Goal: Transaction & Acquisition: Purchase product/service

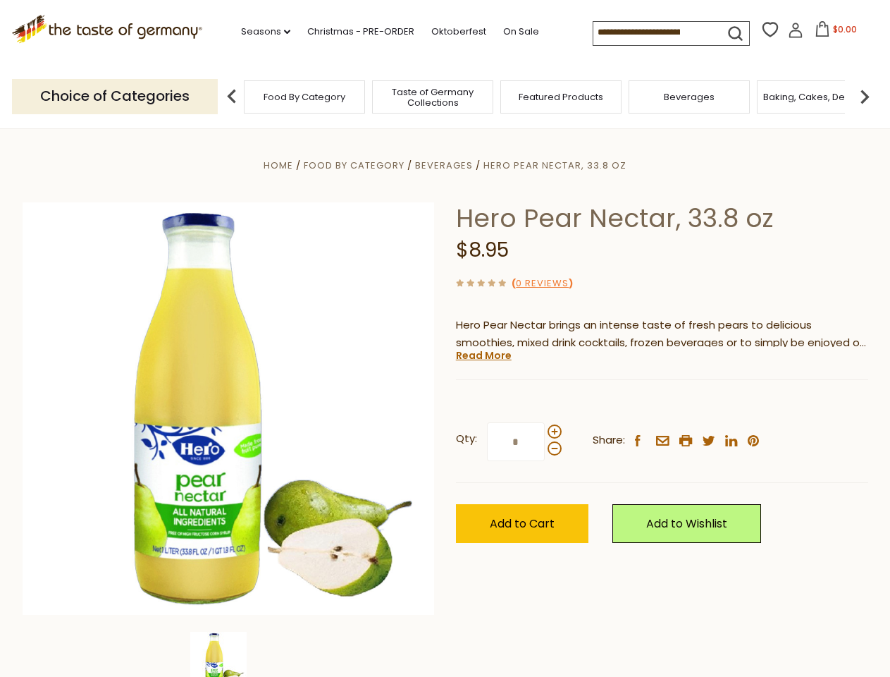
click at [445, 338] on div "Home Food By Category [GEOGRAPHIC_DATA] Hero Pear Nectar, 33.8 oz Hero Pear Nec…" at bounding box center [445, 427] width 867 height 543
click at [260, 32] on link "Seasons dropdown_arrow" at bounding box center [265, 32] width 49 height 16
click at [654, 32] on input at bounding box center [652, 32] width 119 height 20
click at [833, 33] on span "$0.00" at bounding box center [845, 29] width 24 height 12
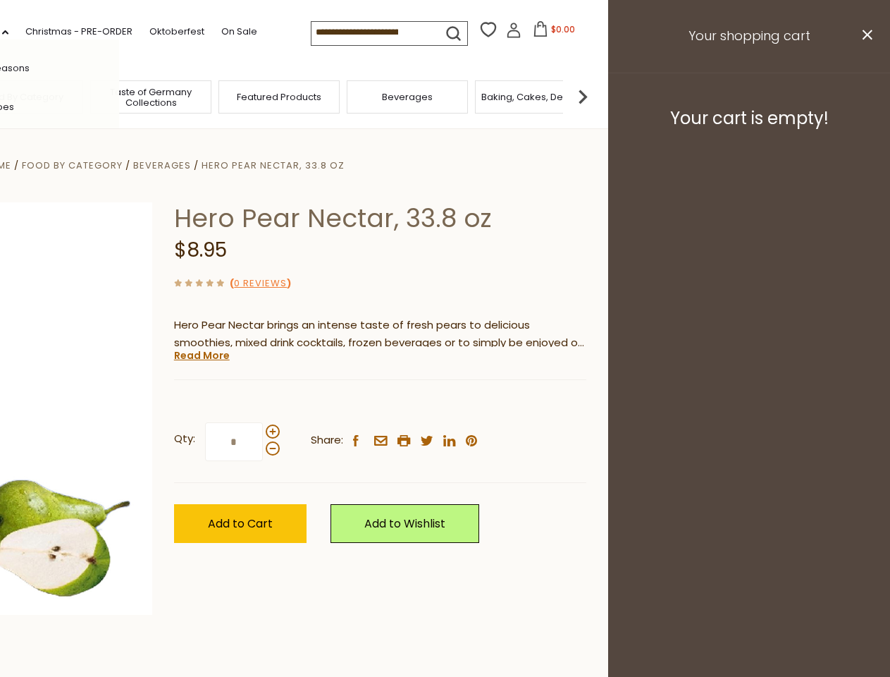
click at [119, 96] on div "All Seasons Recipes Game Day [DATE] [DATE] [DATE][PERSON_NAME] [DATE] Springfes…" at bounding box center [39, 338] width 160 height 598
click at [597, 96] on img at bounding box center [583, 96] width 28 height 28
click at [445, 402] on div "Qty: * Share: facebook email printer twitter linkedin pinterest" at bounding box center [380, 442] width 412 height 82
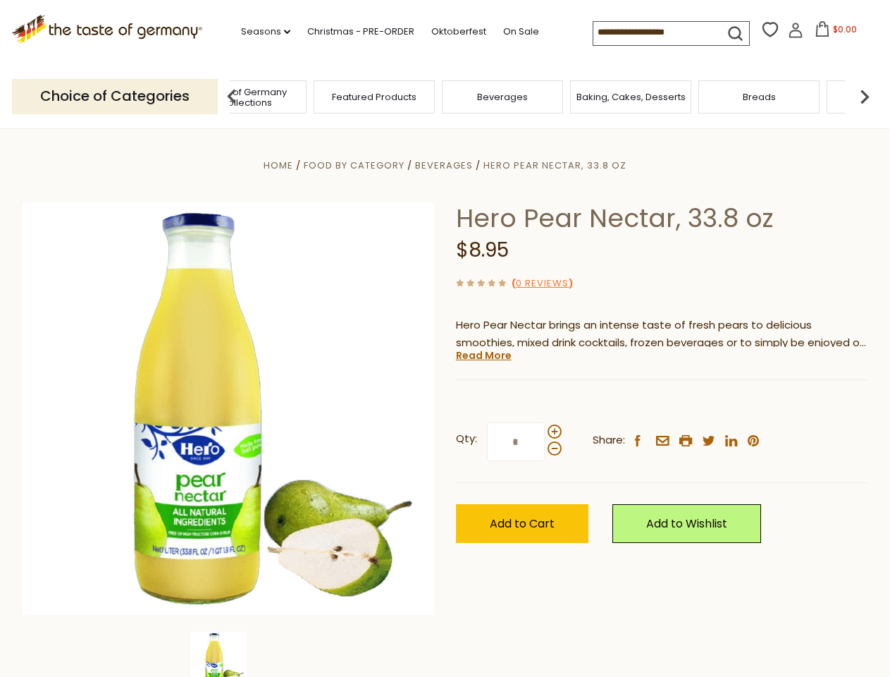
click at [228, 654] on img at bounding box center [218, 660] width 56 height 56
click at [483, 355] on link "Read More" at bounding box center [484, 355] width 56 height 14
